Goal: Task Accomplishment & Management: Manage account settings

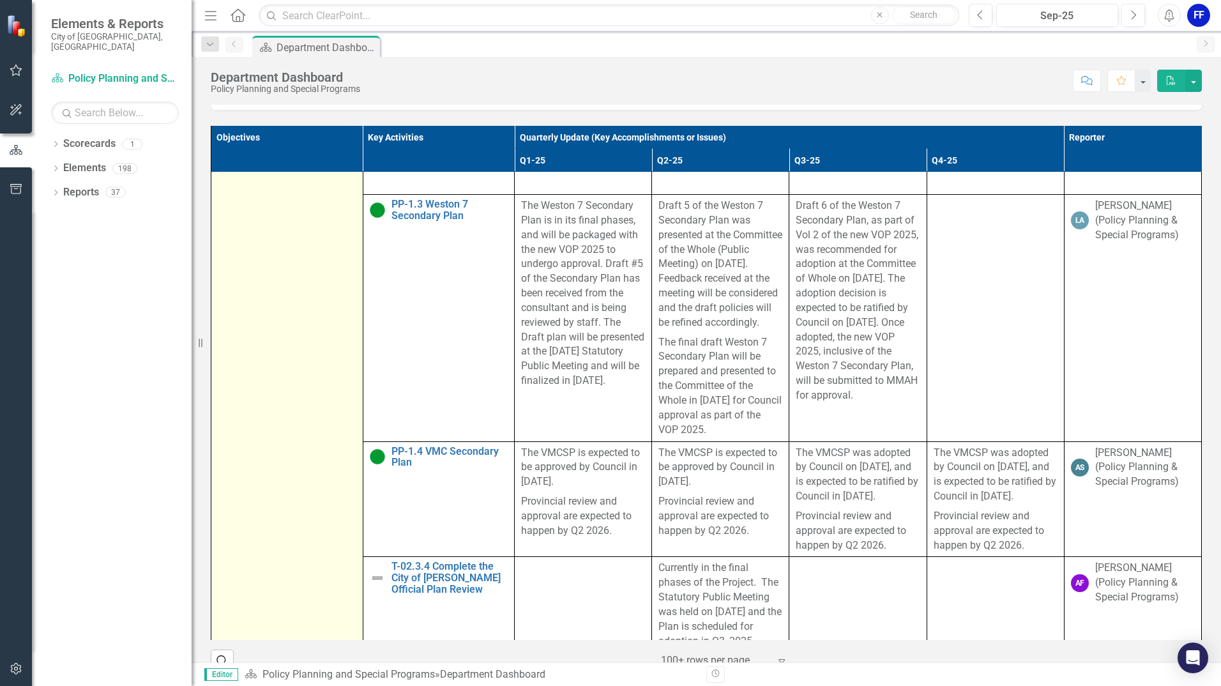
scroll to position [958, 0]
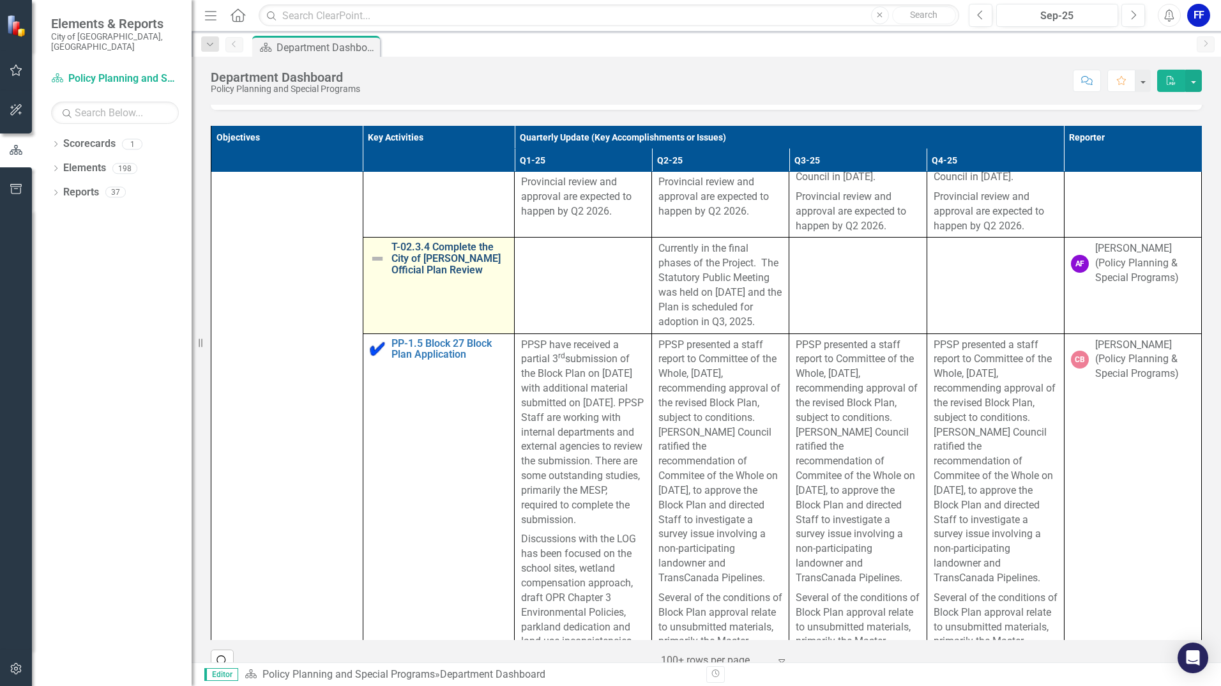
click at [413, 272] on link "T-02.3.4 Complete the City of [PERSON_NAME] Official Plan Review" at bounding box center [449, 258] width 117 height 34
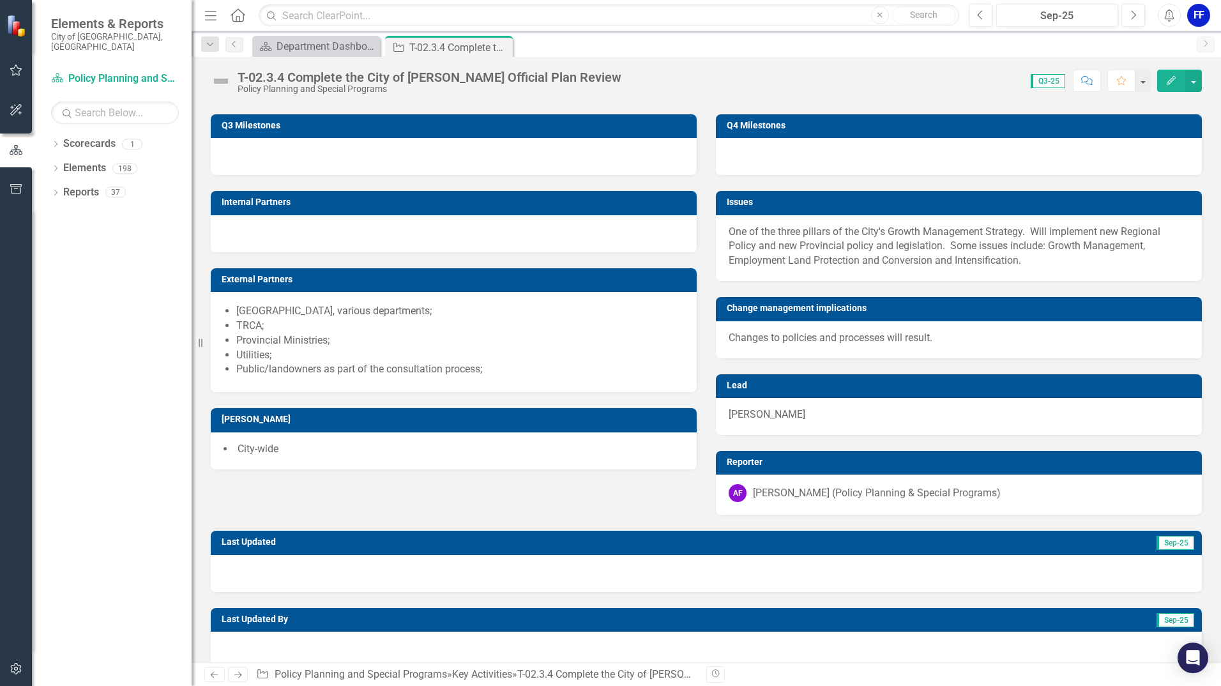
scroll to position [958, 0]
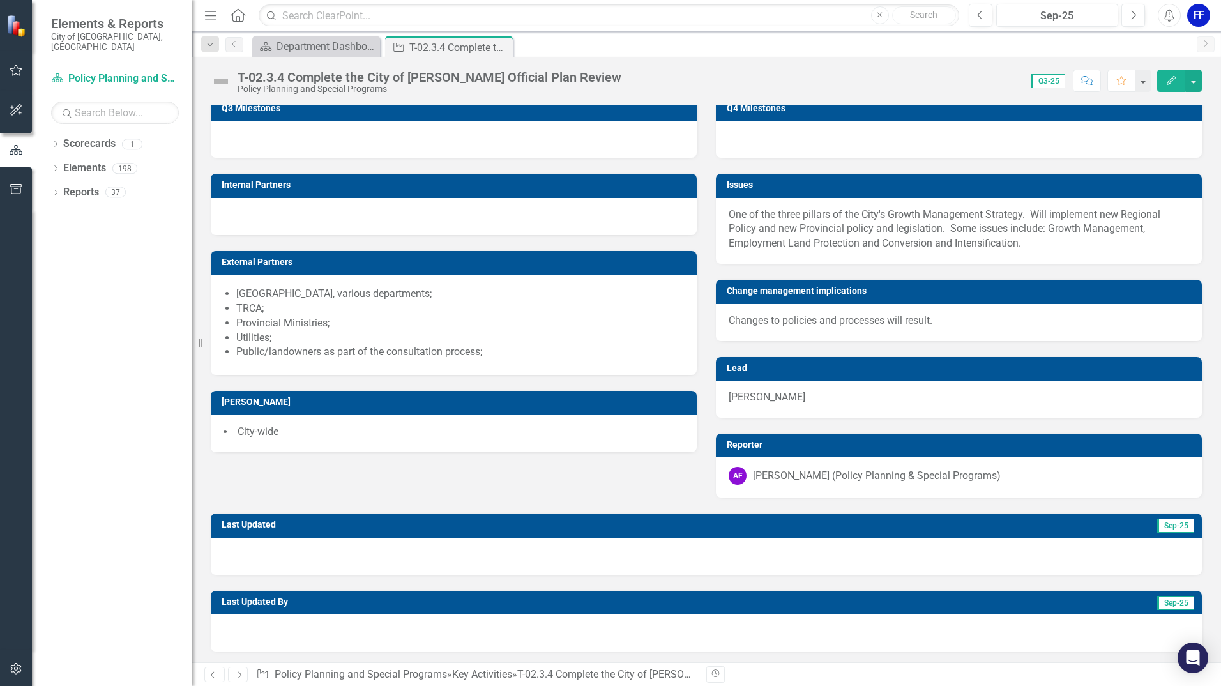
click at [1170, 73] on button "Edit" at bounding box center [1171, 81] width 28 height 22
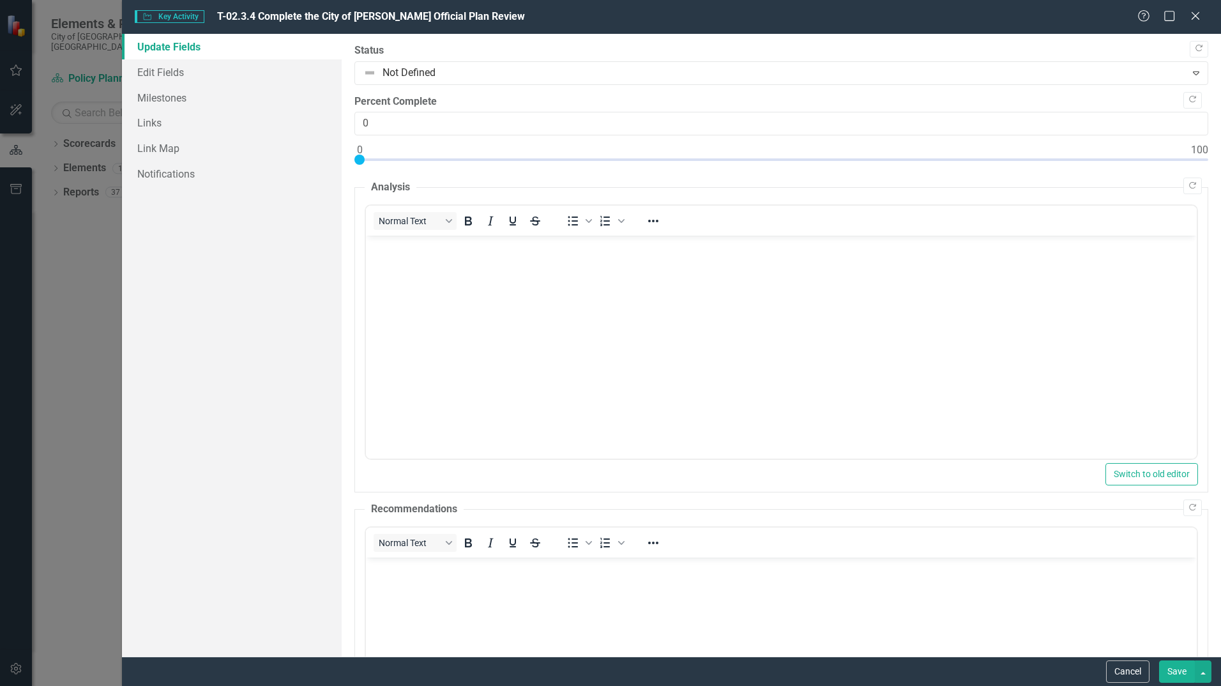
scroll to position [0, 0]
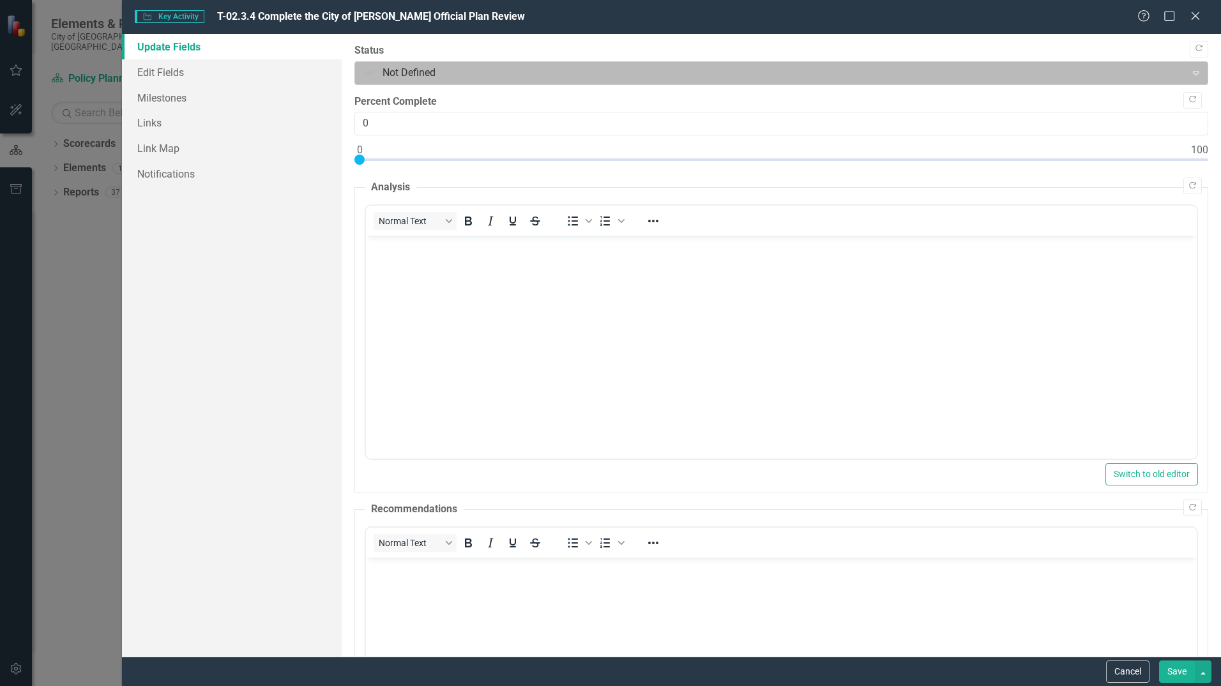
click at [374, 67] on div at bounding box center [770, 72] width 814 height 17
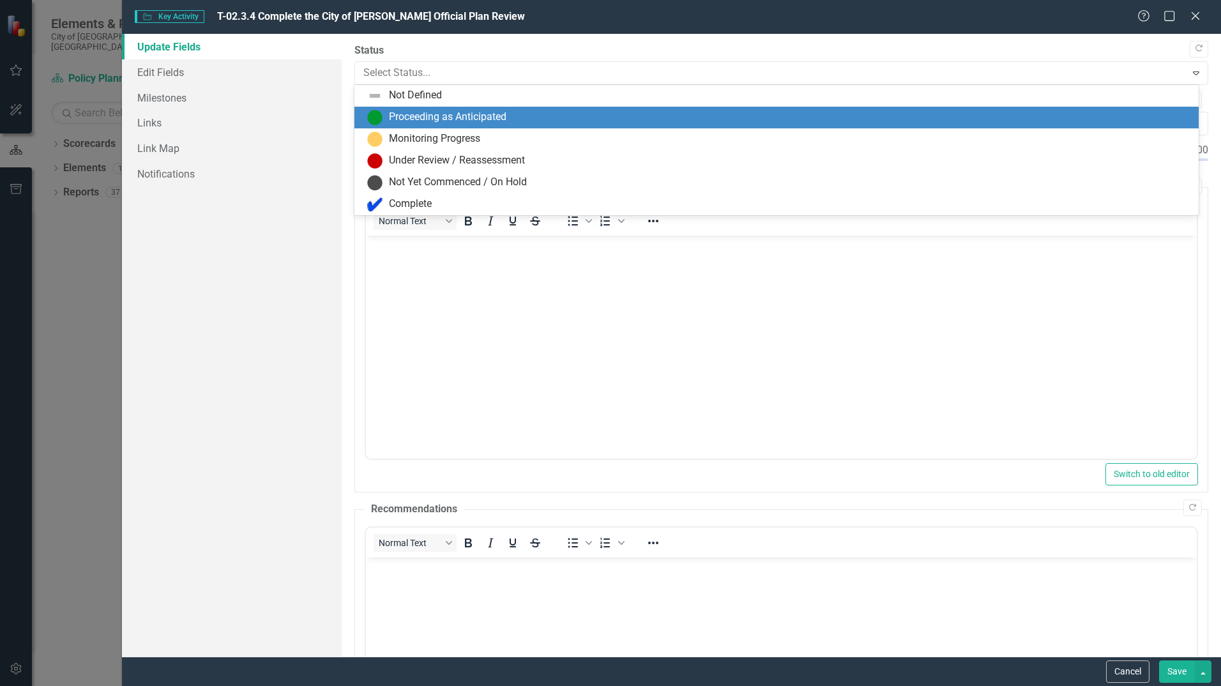
click at [379, 111] on img at bounding box center [374, 117] width 15 height 15
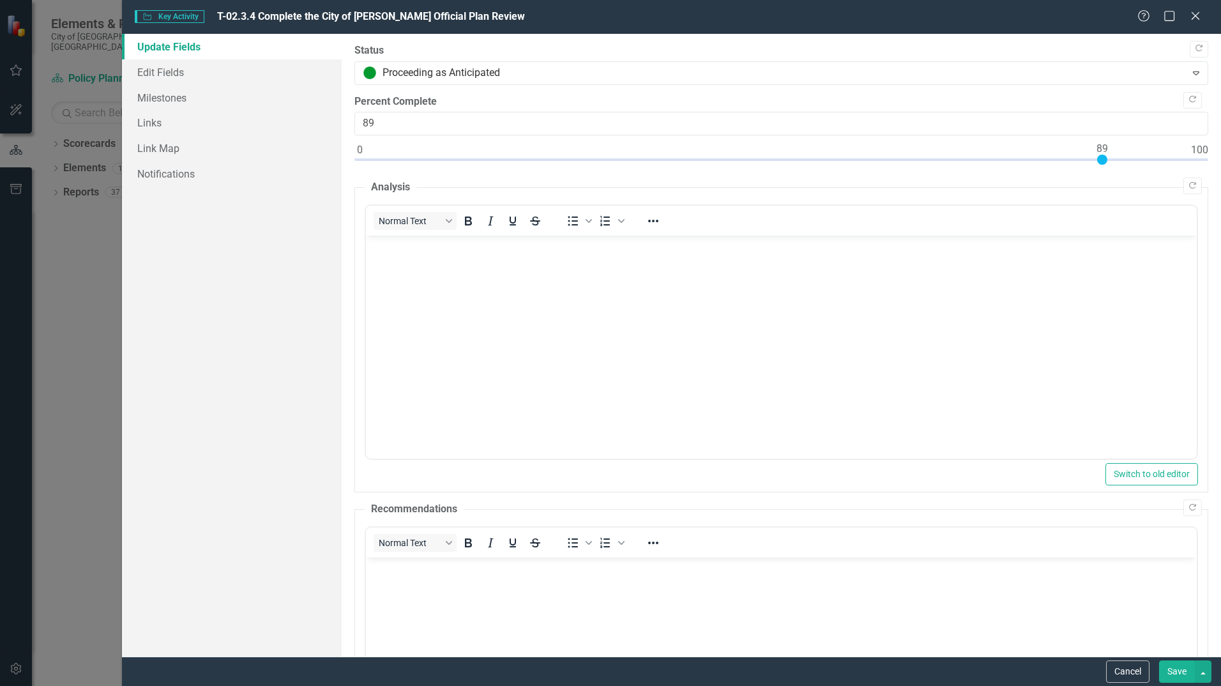
type input "90"
drag, startPoint x: 363, startPoint y: 159, endPoint x: 1110, endPoint y: 166, distance: 746.5
click at [1110, 166] on div at bounding box center [781, 163] width 854 height 16
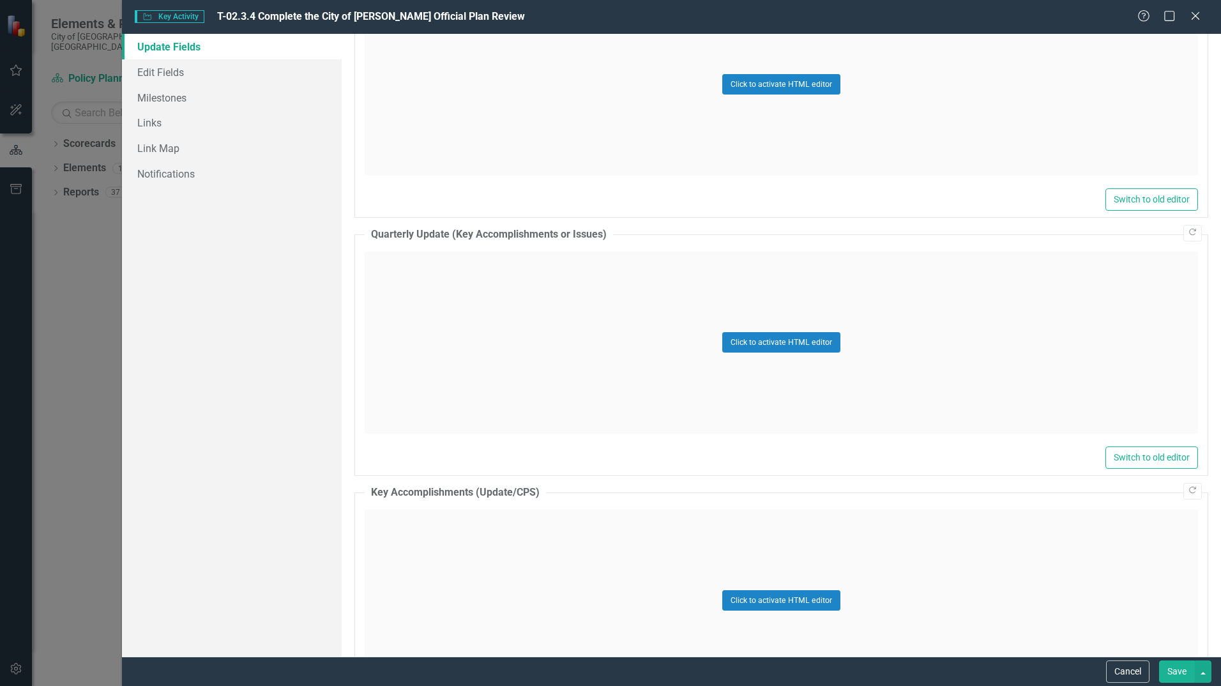
scroll to position [683, 0]
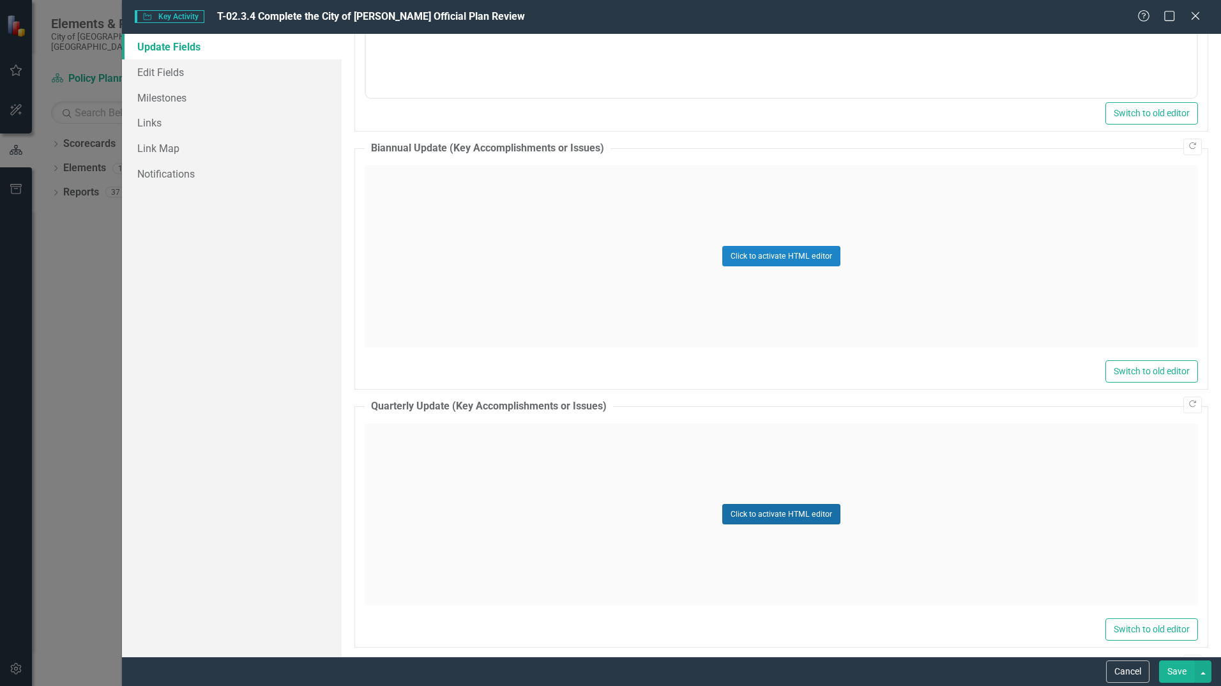
click at [750, 511] on button "Click to activate HTML editor" at bounding box center [781, 514] width 118 height 20
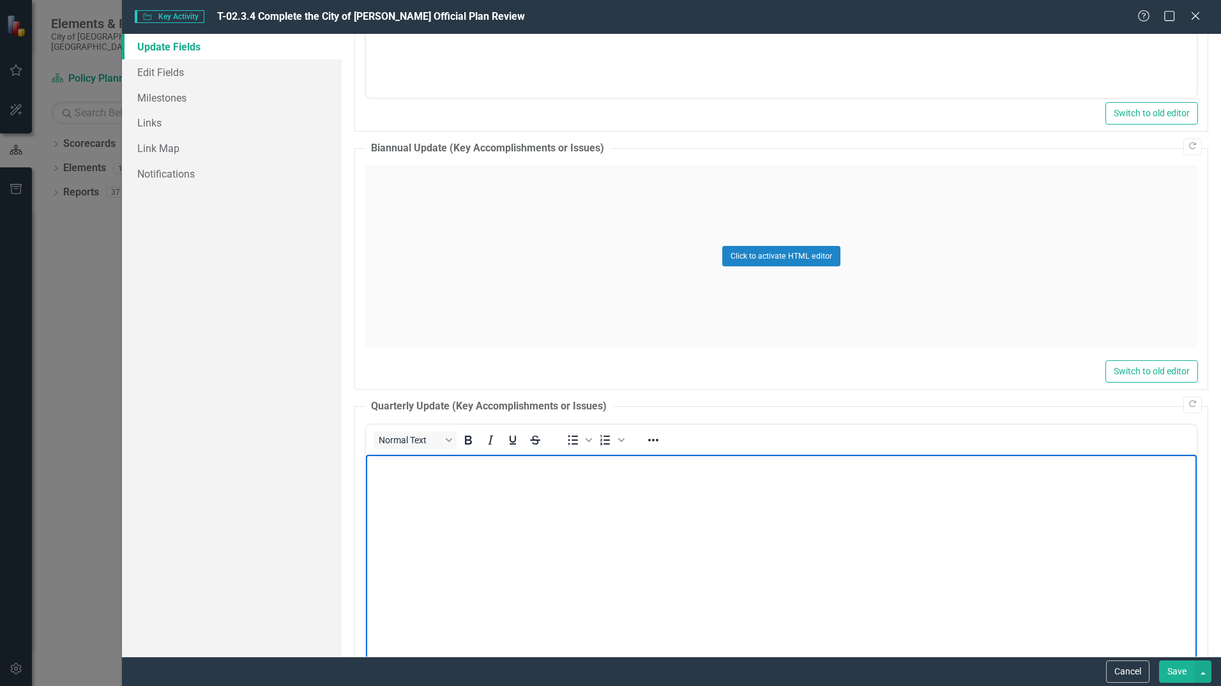
click at [749, 511] on body "Rich Text Area. Press ALT-0 for help." at bounding box center [781, 550] width 831 height 192
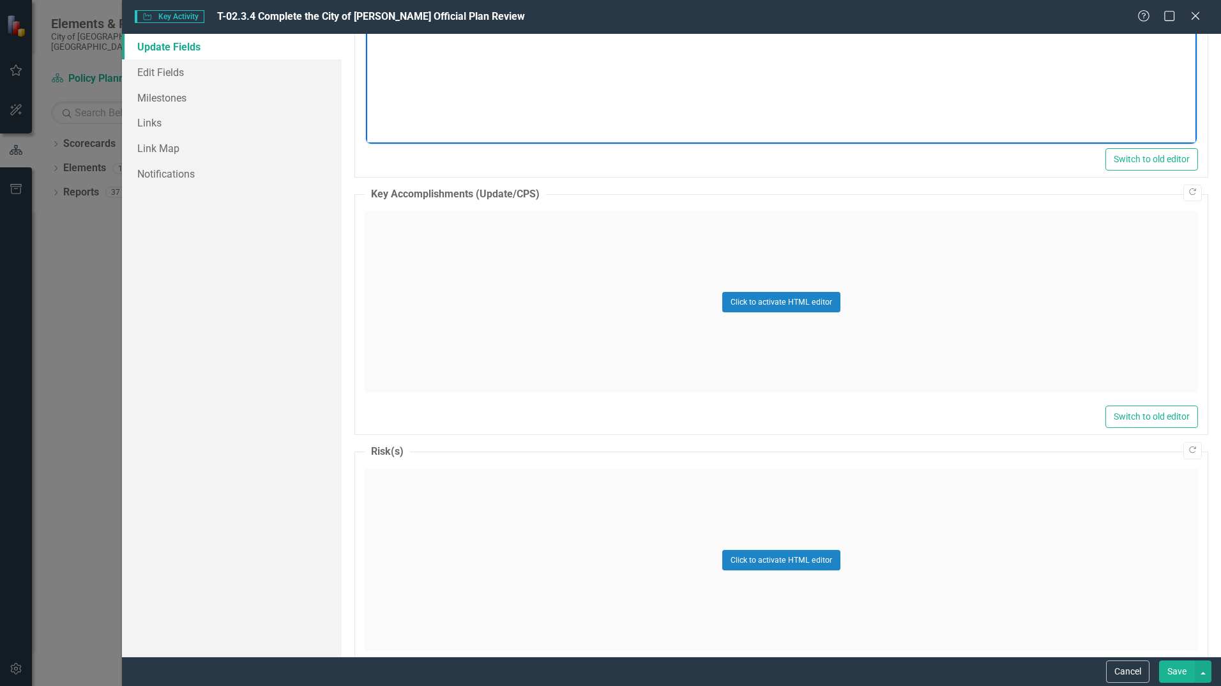
scroll to position [1321, 0]
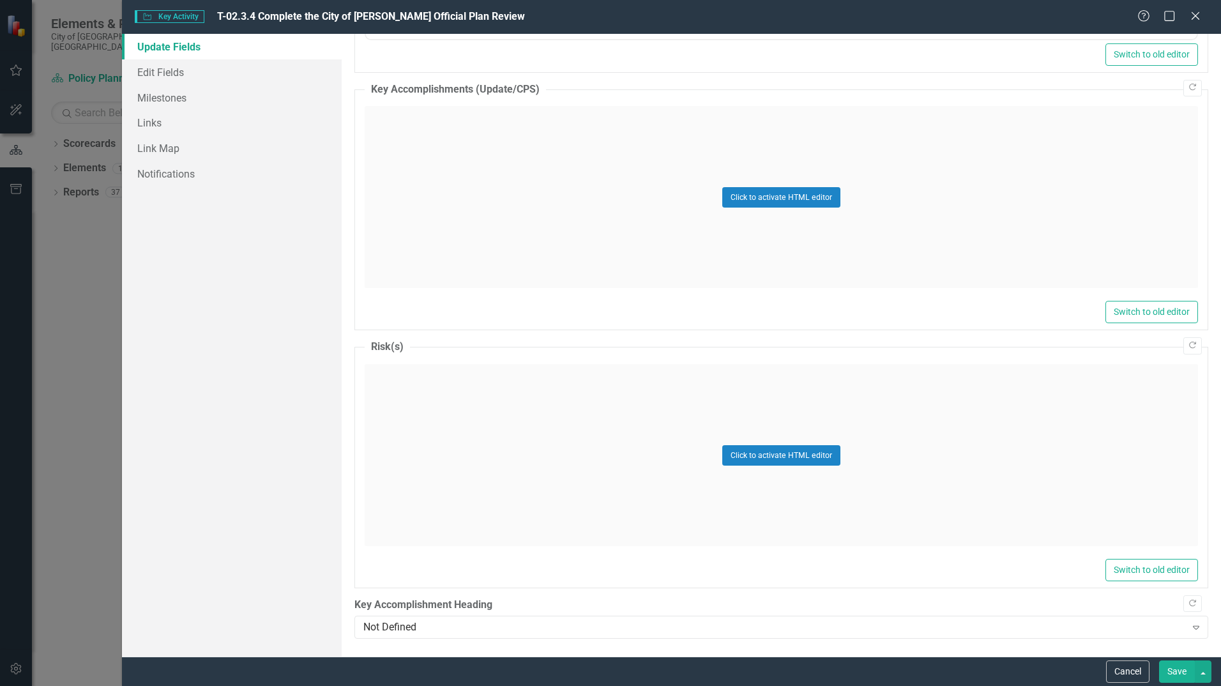
click at [1179, 669] on button "Save" at bounding box center [1177, 671] width 36 height 22
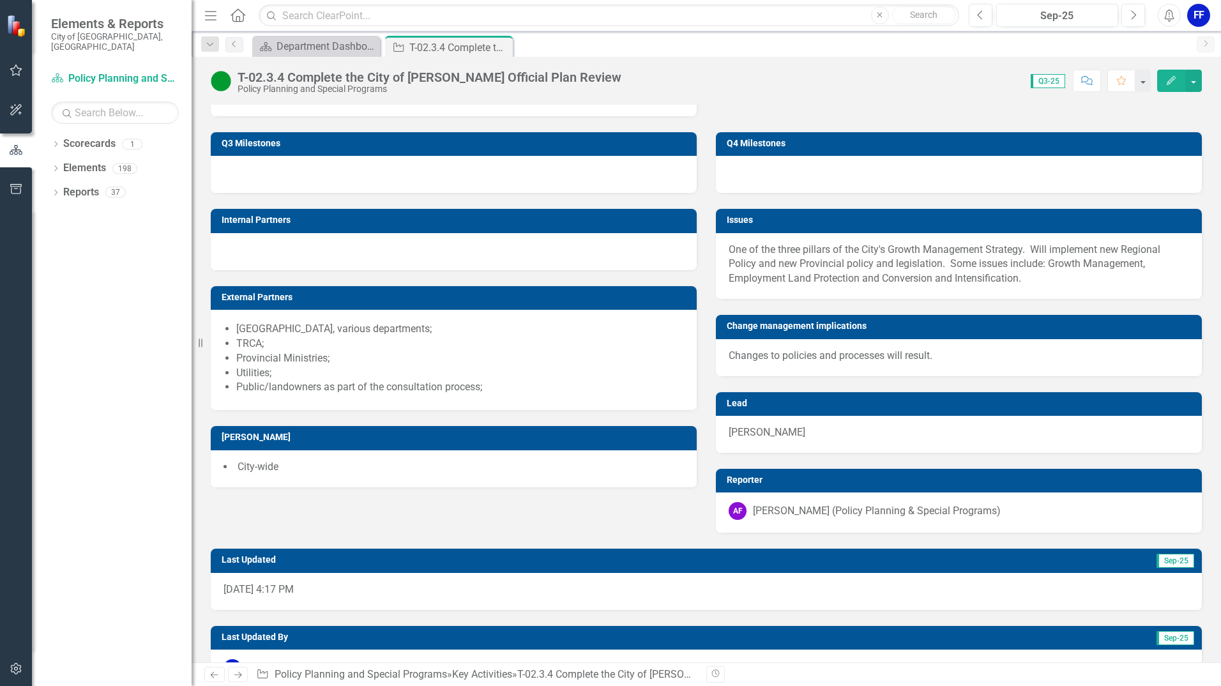
scroll to position [963, 0]
